Goal: Obtain resource: Acquire a specific non-purchased item like information or template

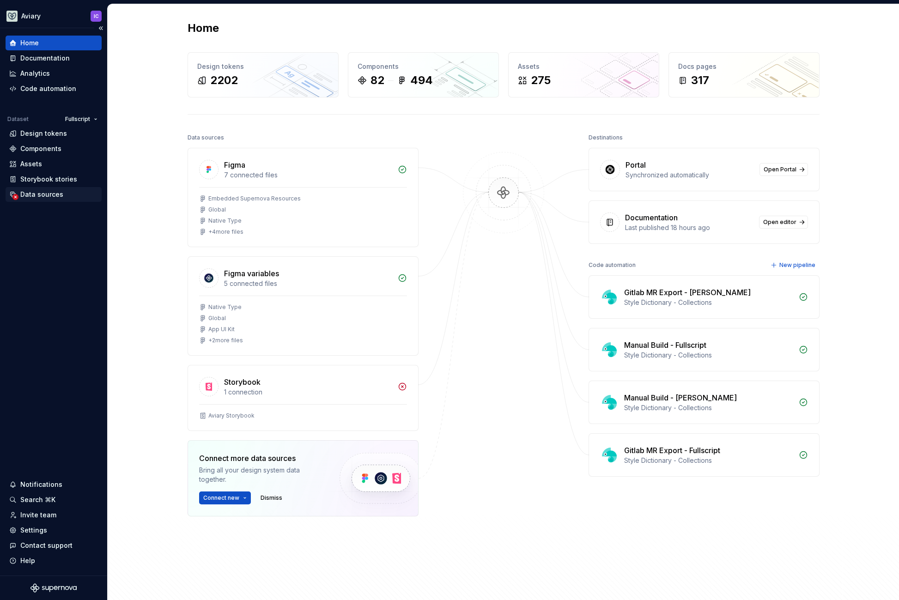
click at [46, 194] on div "Data sources" at bounding box center [41, 194] width 43 height 9
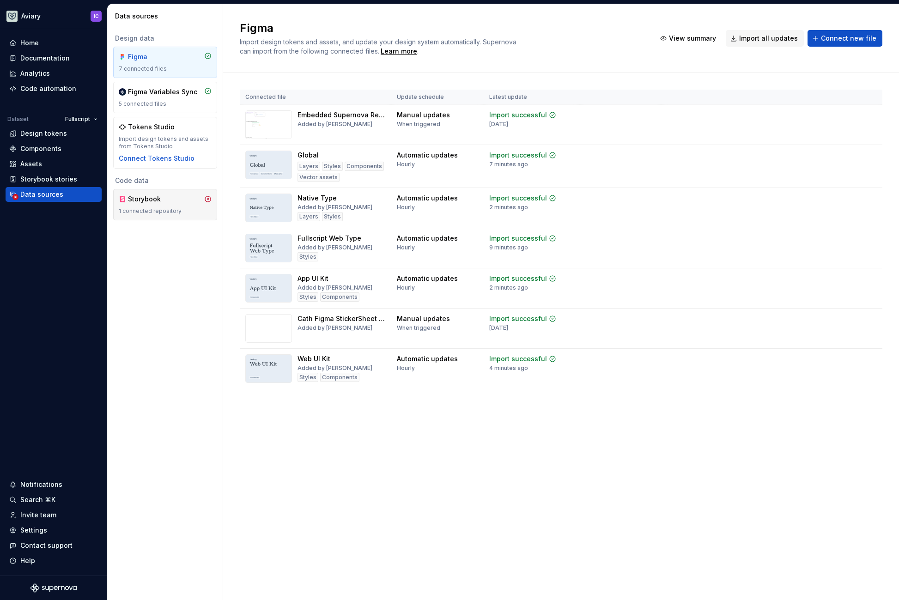
click at [170, 202] on div "Storybook" at bounding box center [150, 198] width 44 height 9
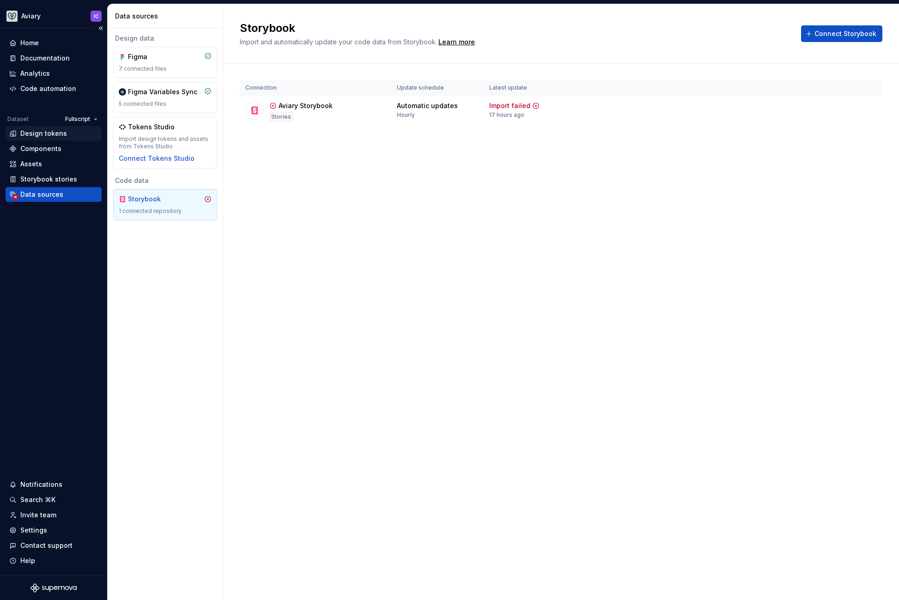
click at [43, 134] on div "Design tokens" at bounding box center [43, 133] width 47 height 9
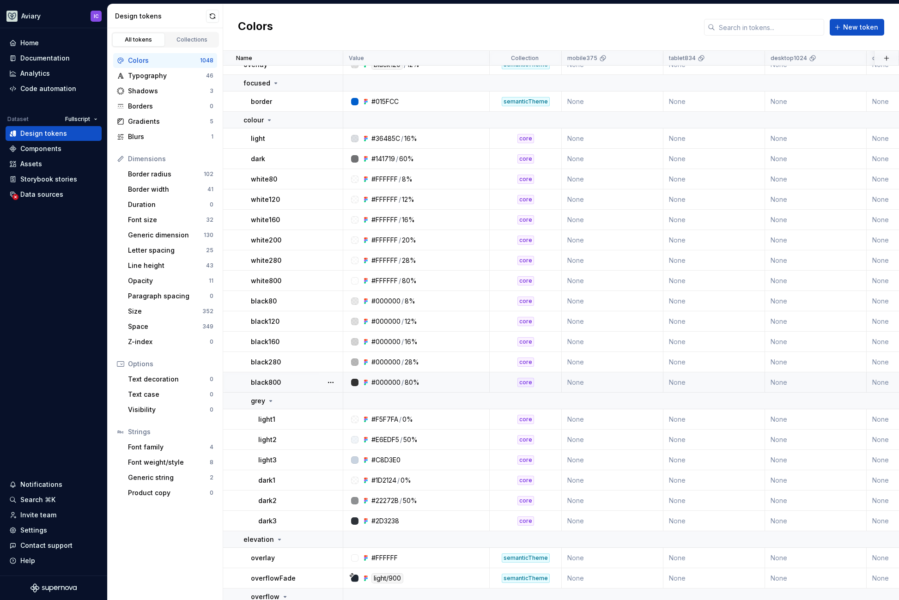
scroll to position [172, 0]
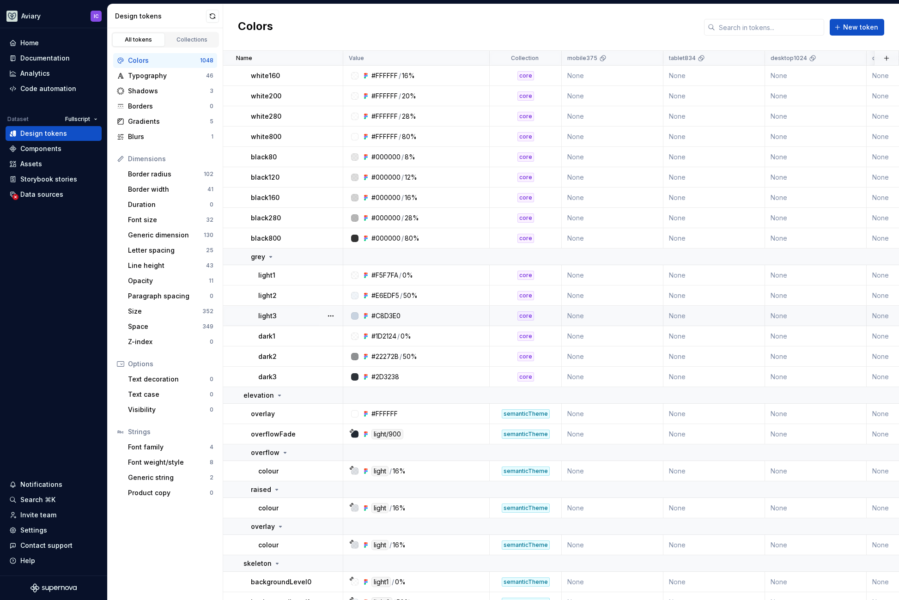
click at [397, 315] on div "#C8D3E0" at bounding box center [385, 315] width 29 height 9
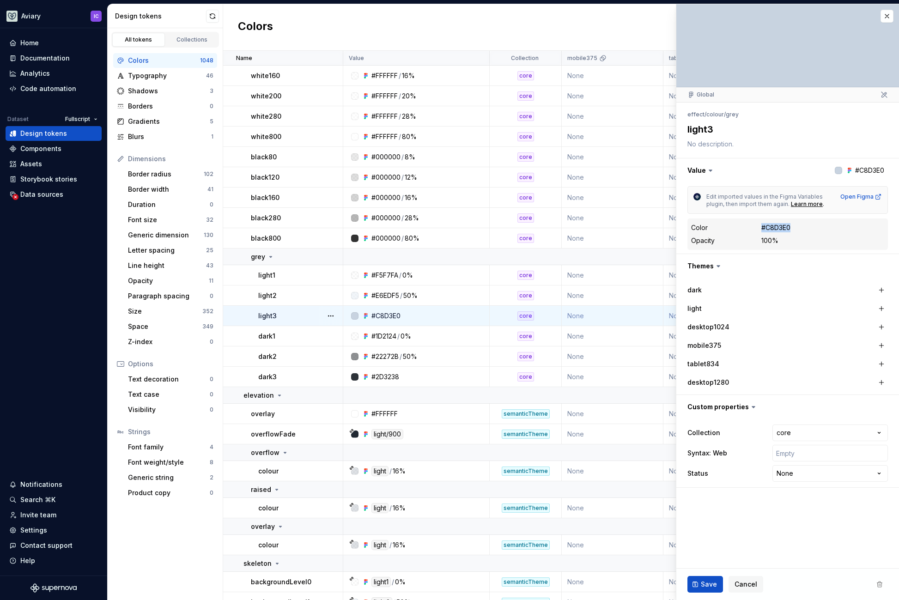
drag, startPoint x: 796, startPoint y: 227, endPoint x: 760, endPoint y: 228, distance: 36.0
click at [760, 228] on div "Color #C8D3E0" at bounding box center [787, 227] width 193 height 11
copy div "#C8D3E0"
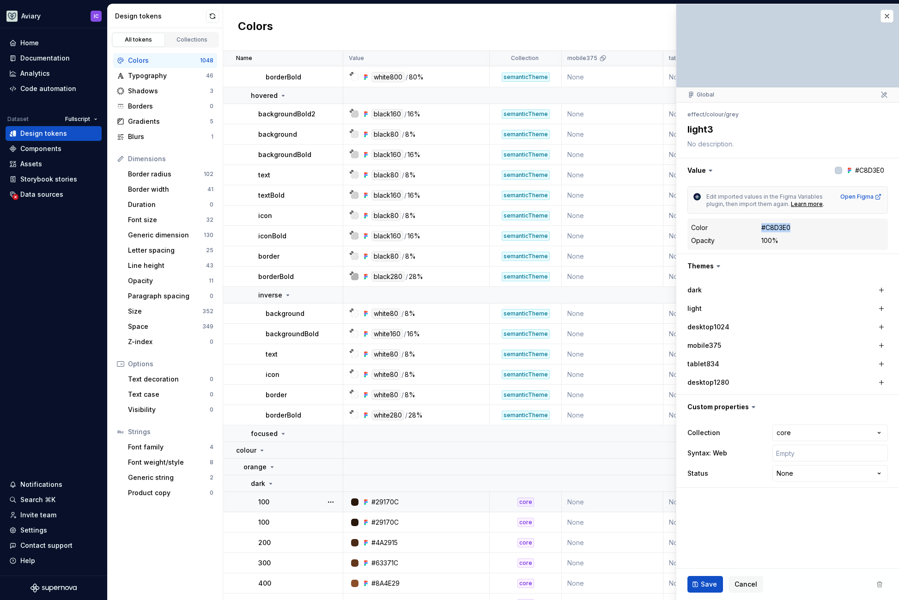
scroll to position [1167, 0]
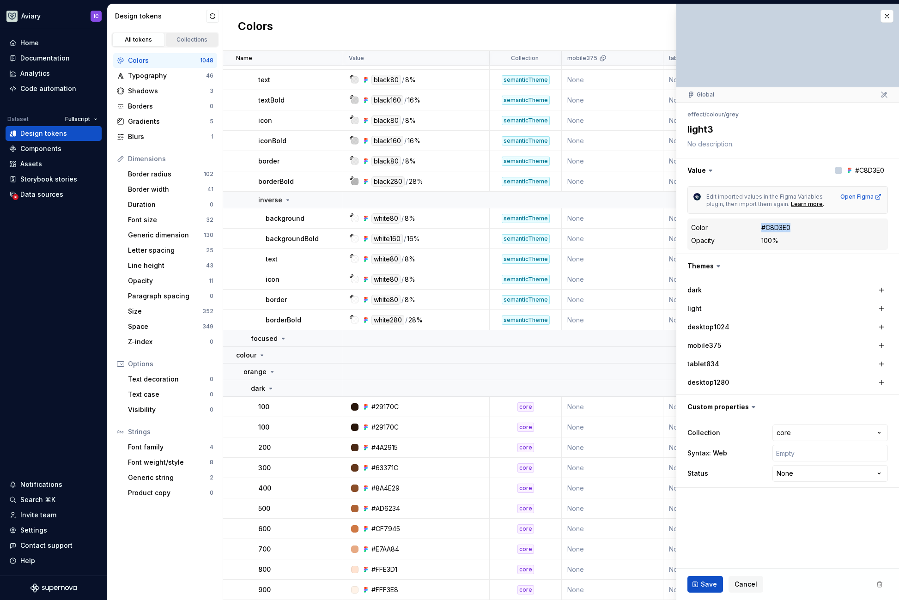
click at [200, 37] on div "Collections" at bounding box center [192, 39] width 46 height 7
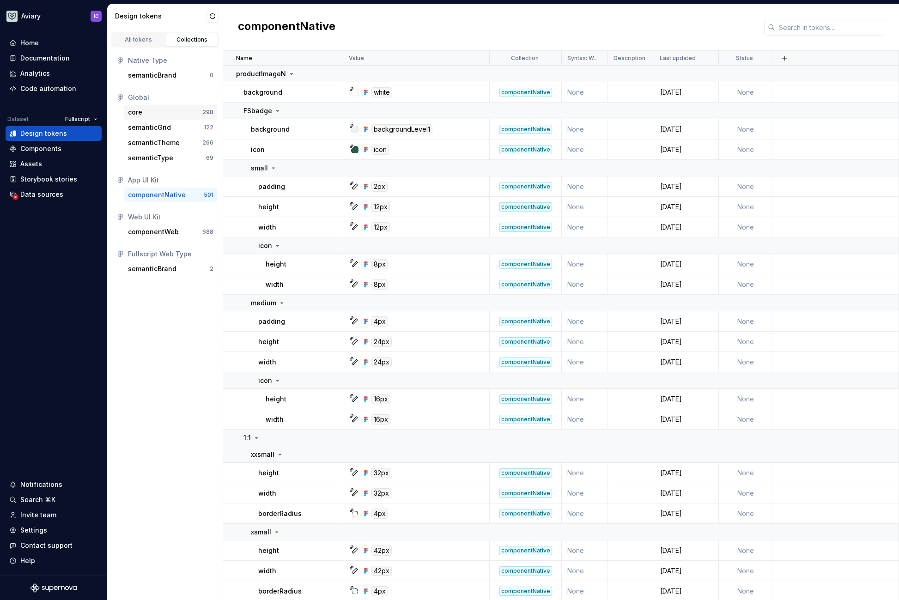
click at [166, 109] on div "core" at bounding box center [165, 112] width 74 height 9
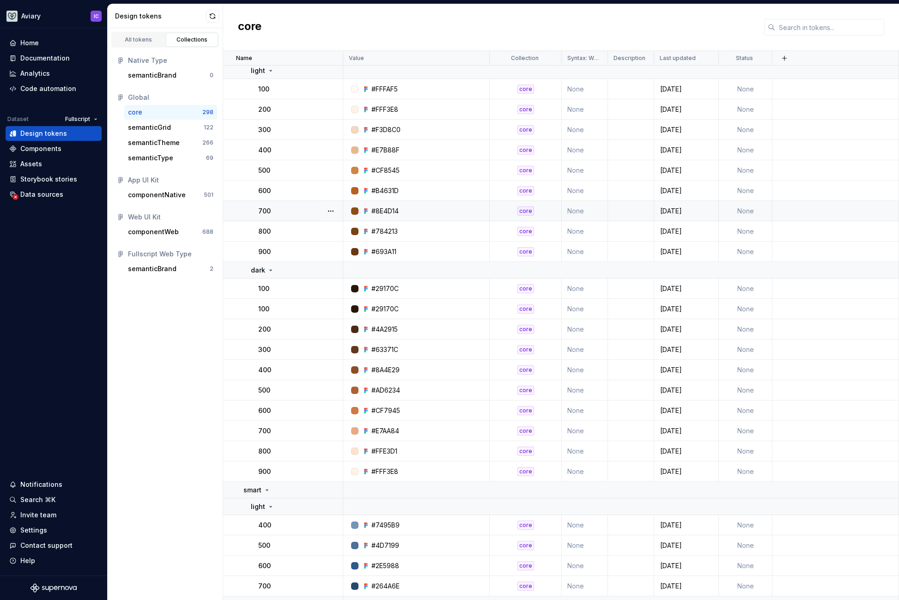
scroll to position [1232, 0]
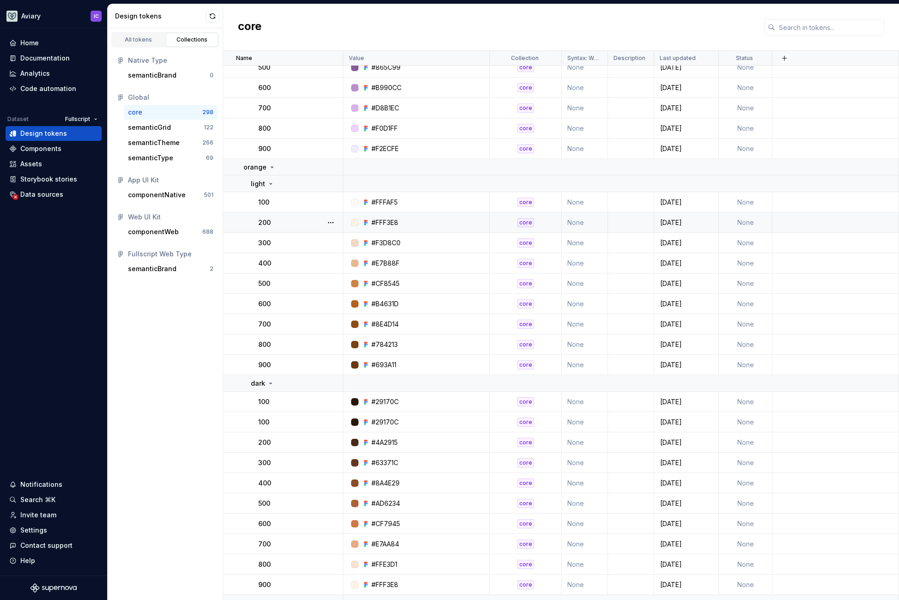
click at [392, 225] on div "#FFF3E8" at bounding box center [384, 222] width 27 height 9
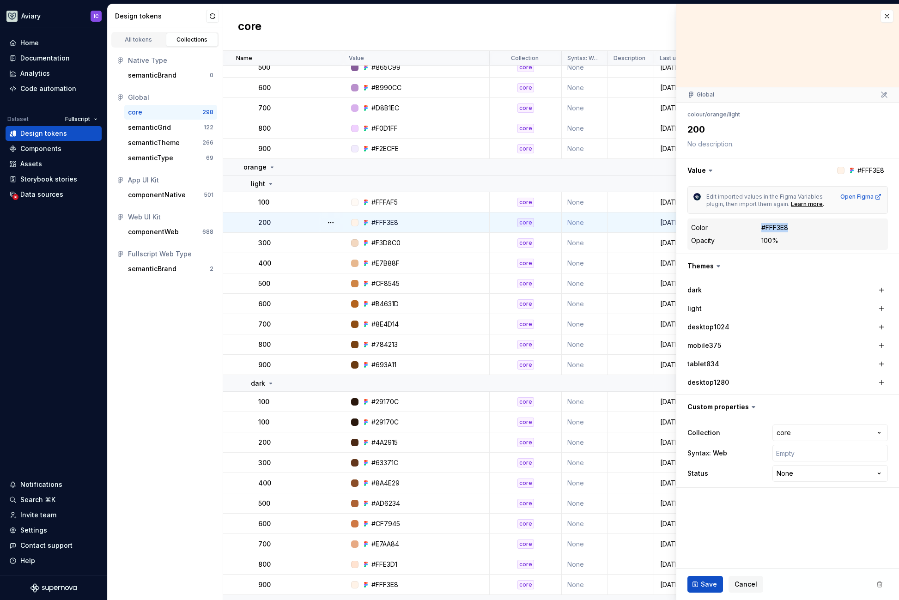
drag, startPoint x: 790, startPoint y: 230, endPoint x: 754, endPoint y: 225, distance: 36.4
click at [754, 225] on div "Color #FFF3E8" at bounding box center [787, 227] width 193 height 11
copy div "#FFF3E8"
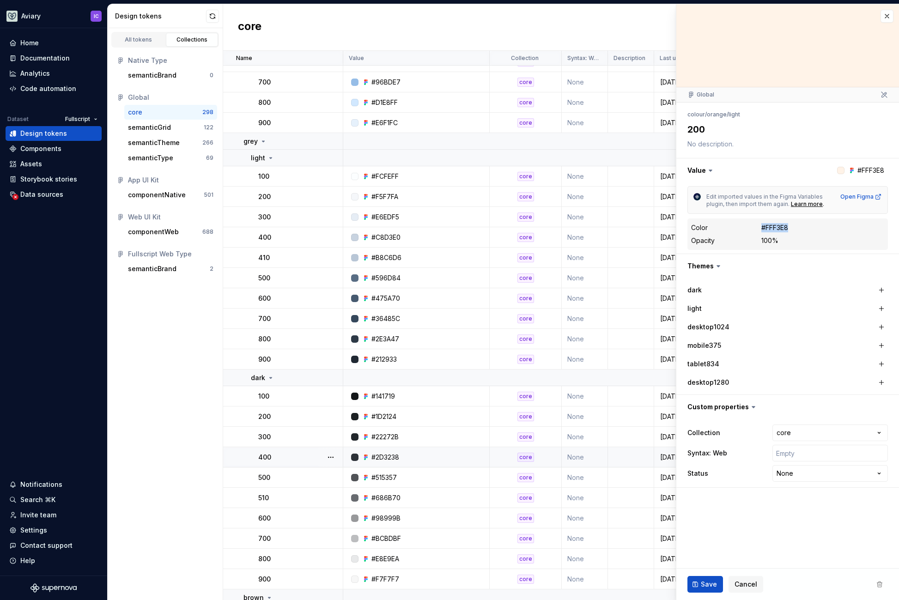
scroll to position [2552, 0]
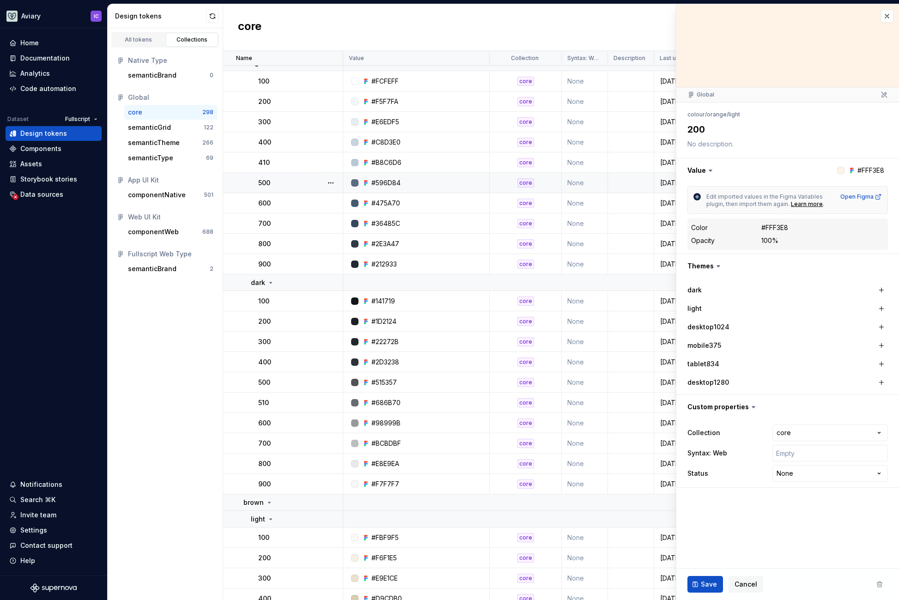
click at [386, 181] on div "#596D84" at bounding box center [385, 182] width 29 height 9
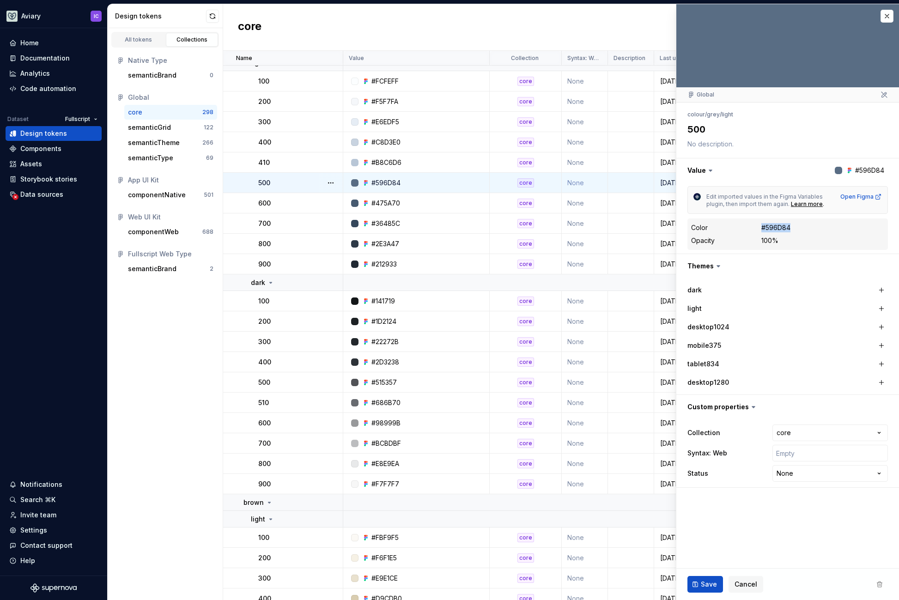
click at [758, 227] on div "Color #596D84" at bounding box center [787, 227] width 193 height 11
copy div "#596D84"
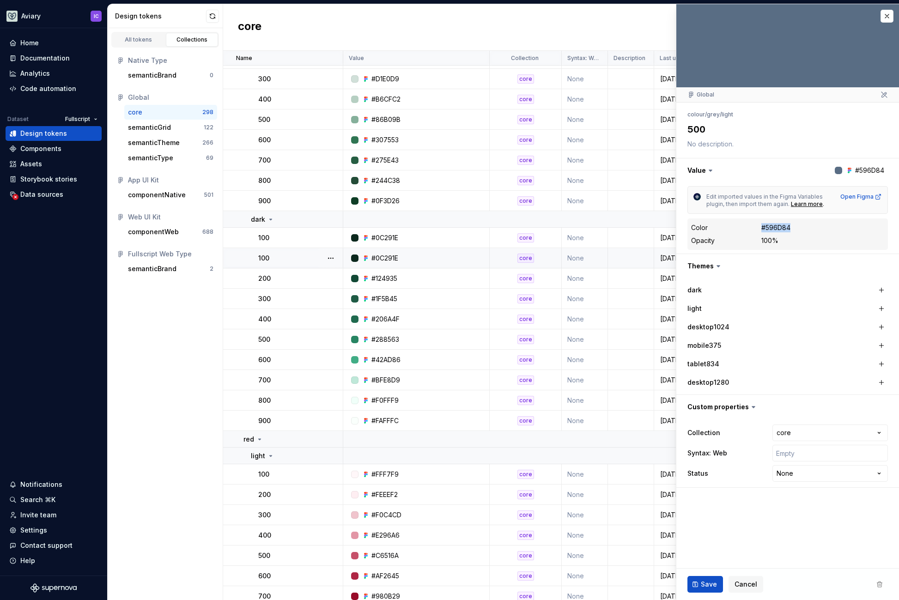
scroll to position [75, 0]
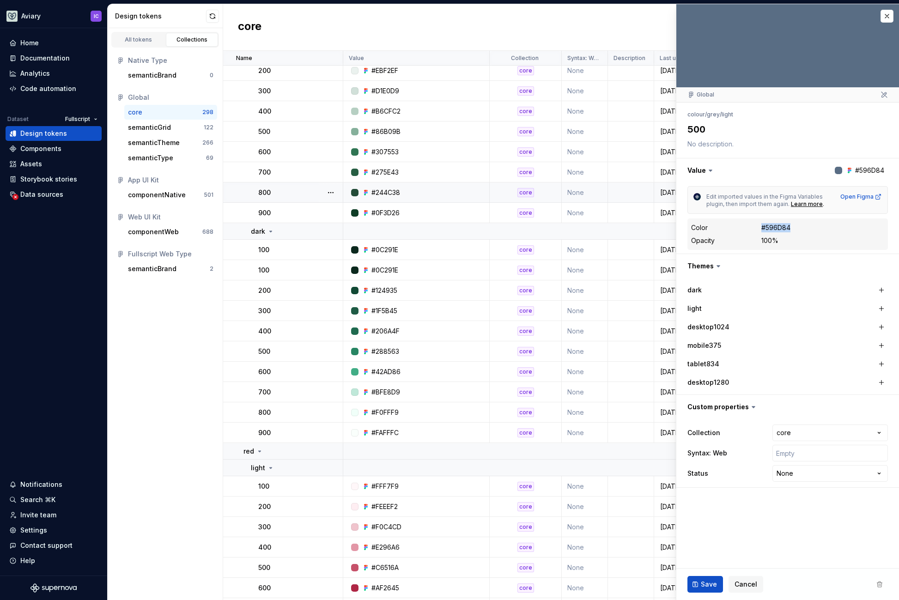
click at [389, 189] on div "#244C38" at bounding box center [385, 192] width 29 height 9
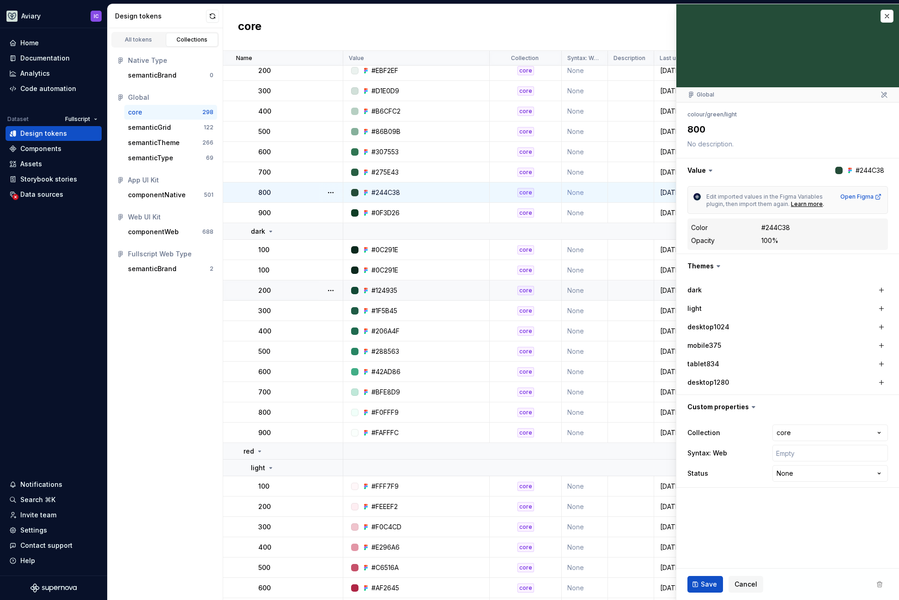
click at [379, 292] on div "#124935" at bounding box center [384, 290] width 26 height 9
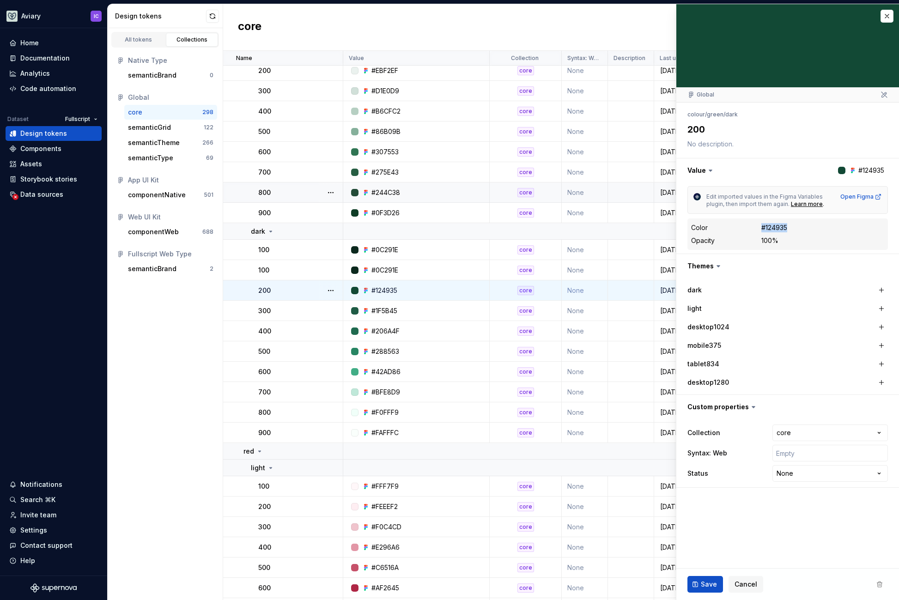
drag, startPoint x: 801, startPoint y: 232, endPoint x: 760, endPoint y: 231, distance: 40.7
click at [760, 231] on div "Color #124935" at bounding box center [787, 227] width 193 height 11
copy div "#124935"
click at [385, 312] on div "#1F5B45" at bounding box center [384, 310] width 26 height 9
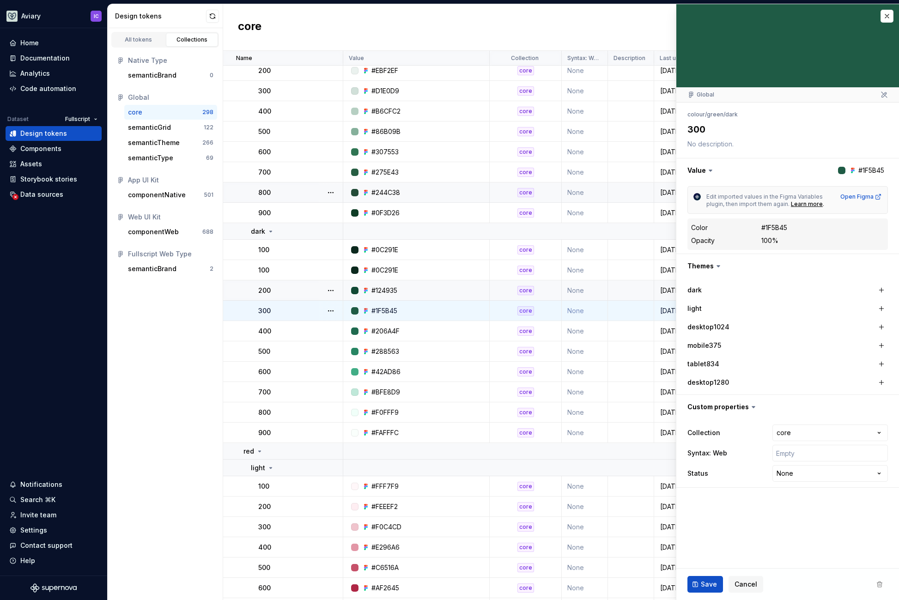
drag, startPoint x: 791, startPoint y: 227, endPoint x: 749, endPoint y: 226, distance: 41.6
click at [749, 226] on div "Color #1F5B45" at bounding box center [787, 227] width 193 height 11
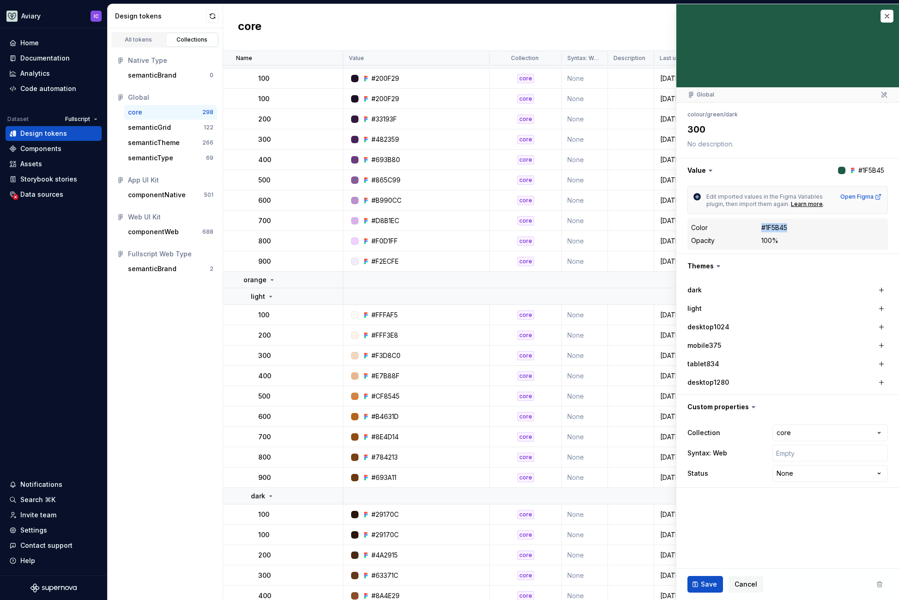
scroll to position [1276, 0]
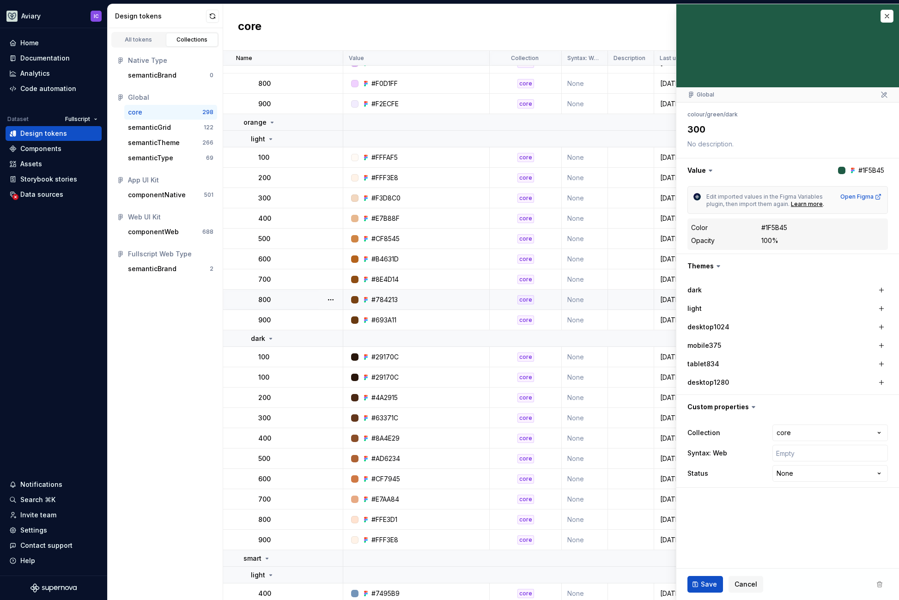
click at [388, 297] on div "#784213" at bounding box center [384, 299] width 26 height 9
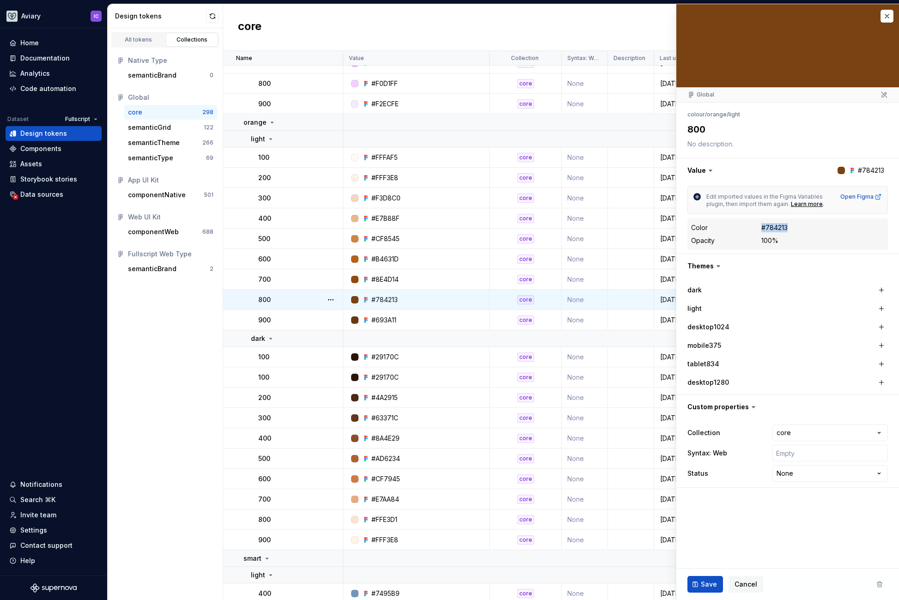
drag, startPoint x: 805, startPoint y: 228, endPoint x: 847, endPoint y: 227, distance: 42.0
click at [759, 226] on div "Color #784213" at bounding box center [787, 227] width 193 height 11
copy div "#784213"
click at [386, 278] on div "#8E4D14" at bounding box center [384, 279] width 27 height 9
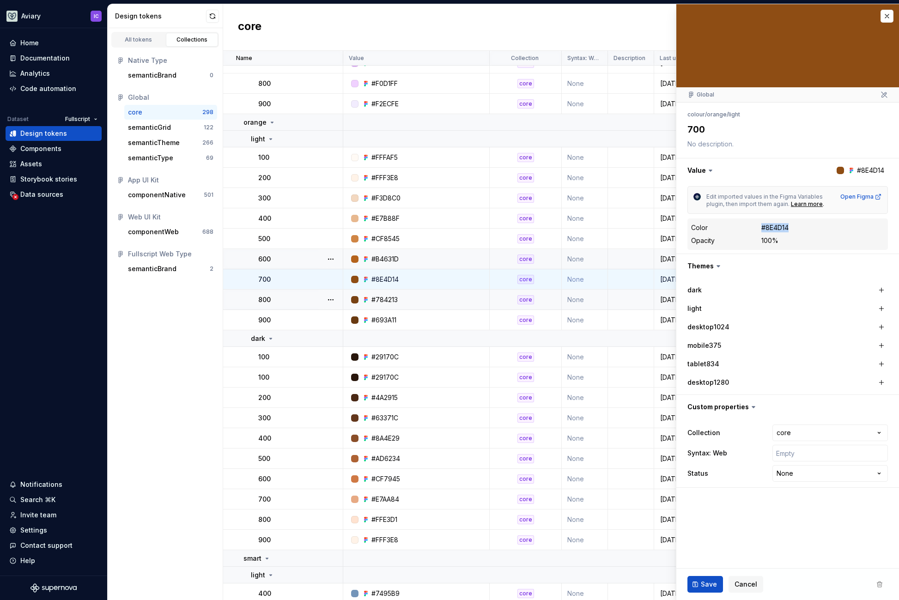
drag, startPoint x: 765, startPoint y: 231, endPoint x: 755, endPoint y: 230, distance: 9.3
click at [755, 230] on div "Color #8E4D14" at bounding box center [787, 227] width 193 height 11
copy div "#8E4D14"
drag, startPoint x: 114, startPoint y: 342, endPoint x: 117, endPoint y: 336, distance: 6.7
click at [114, 342] on div "All tokens Collections Native Type semanticBrand 0 Global core 298 semanticGrid…" at bounding box center [165, 314] width 115 height 572
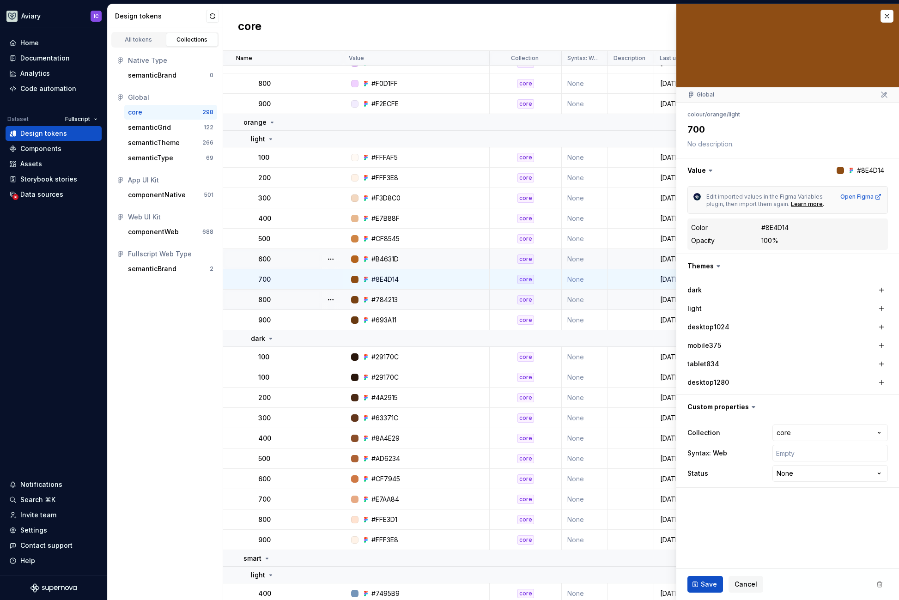
click at [381, 261] on div "#B4631D" at bounding box center [384, 259] width 27 height 9
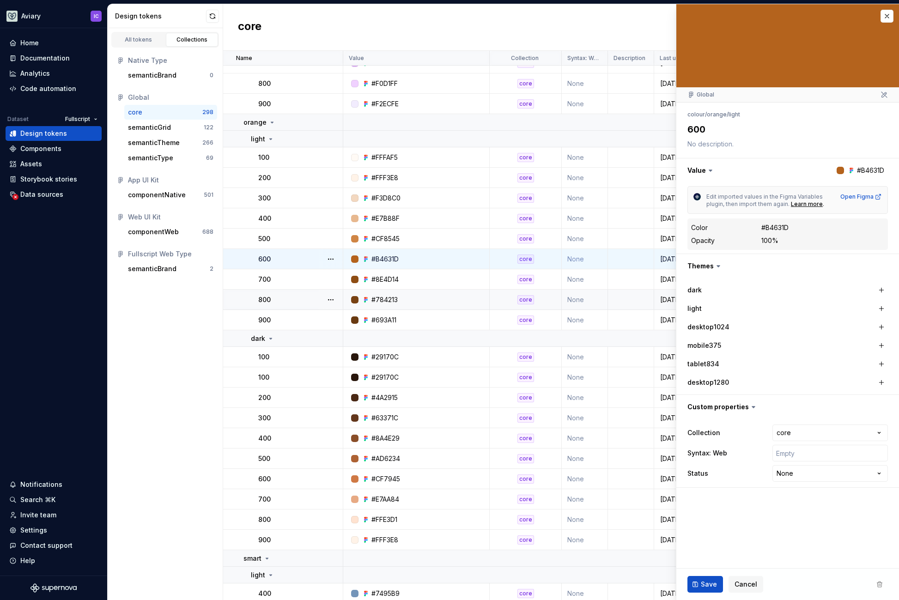
click at [389, 257] on div "#B4631D" at bounding box center [384, 259] width 27 height 9
drag, startPoint x: 760, startPoint y: 228, endPoint x: 858, endPoint y: 246, distance: 100.1
click at [758, 228] on div "Color #B4631D" at bounding box center [787, 227] width 193 height 11
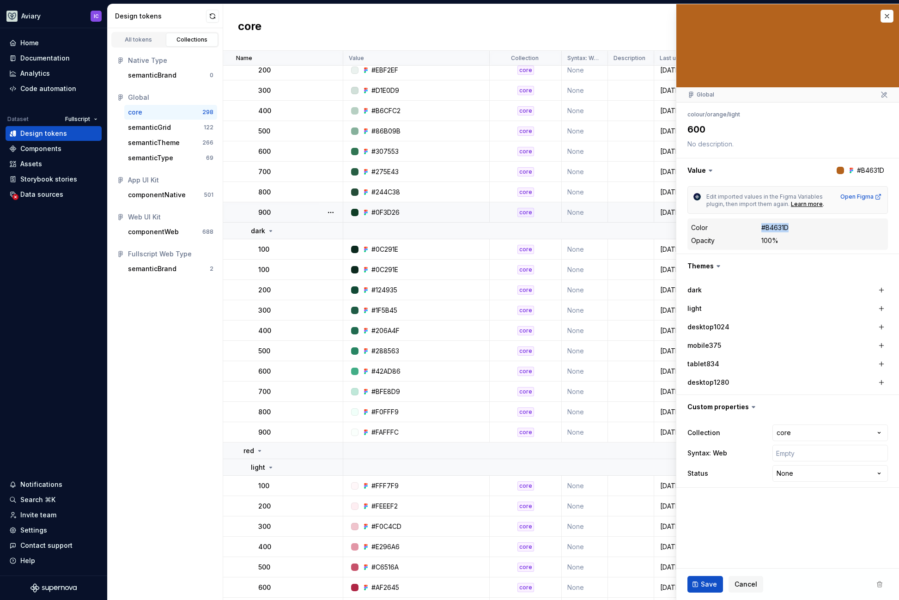
scroll to position [28, 0]
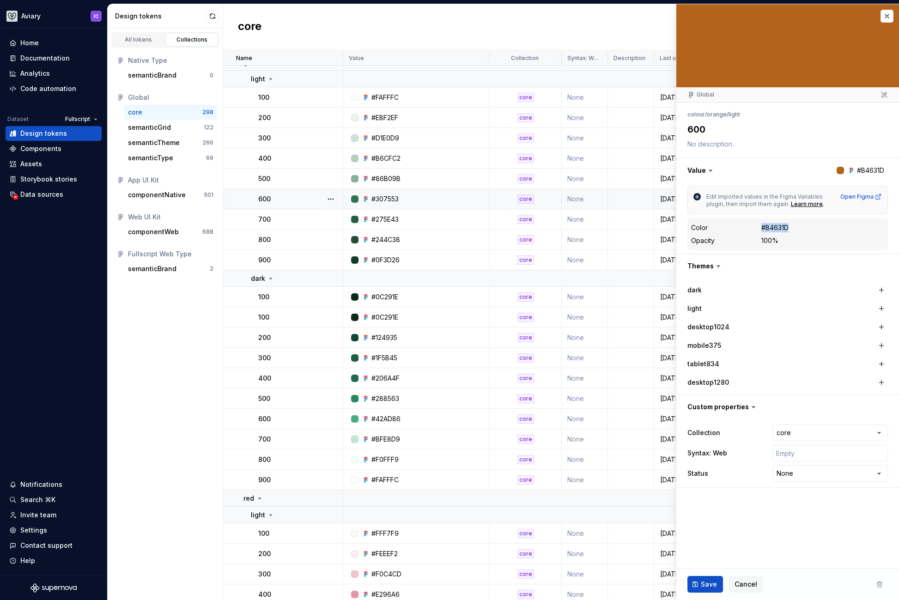
click at [387, 199] on div "#307553" at bounding box center [384, 198] width 27 height 9
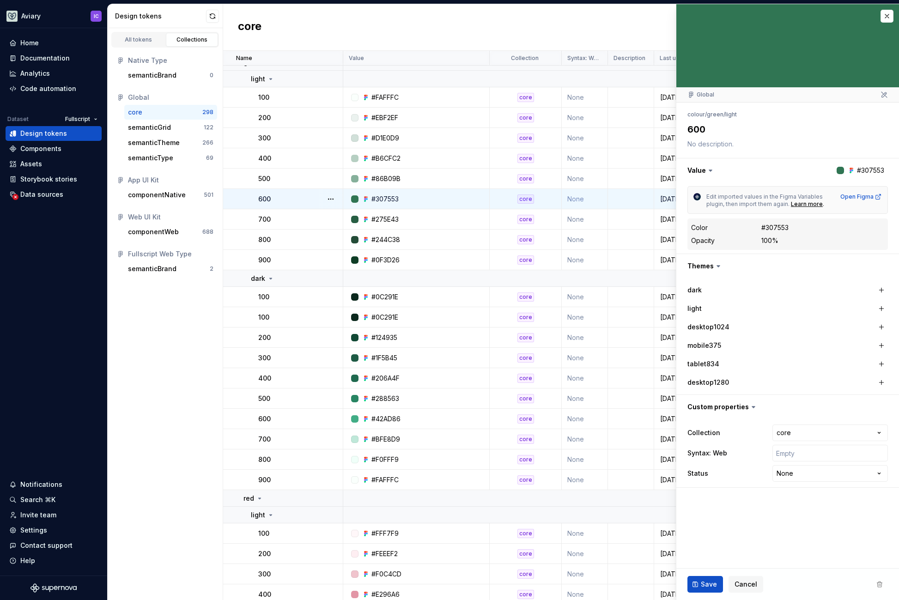
drag, startPoint x: 759, startPoint y: 229, endPoint x: 894, endPoint y: 258, distance: 138.5
click at [758, 228] on div "Color #307553" at bounding box center [787, 227] width 193 height 11
type textarea "*"
